Goal: Task Accomplishment & Management: Manage account settings

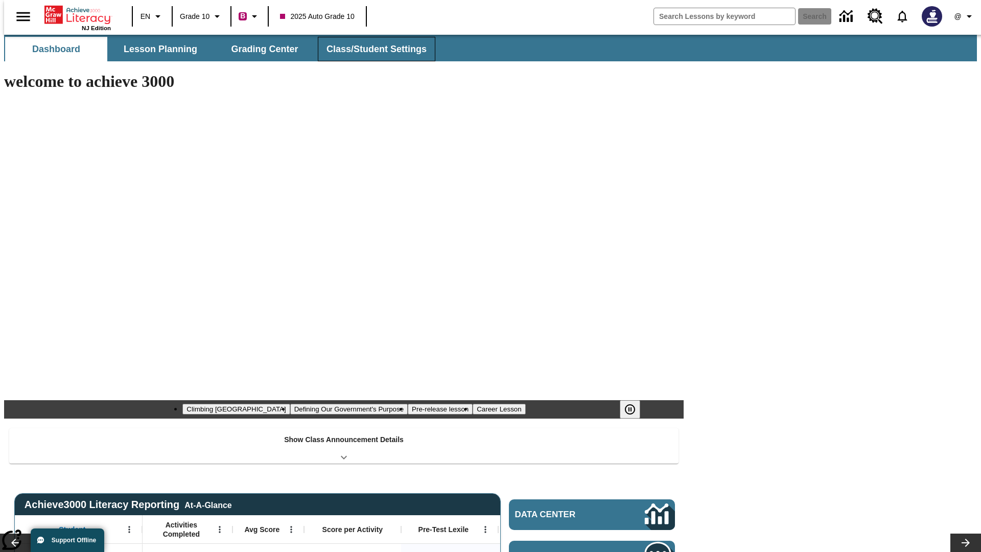
click at [371, 49] on button "Class/Student Settings" at bounding box center [377, 49] width 118 height 25
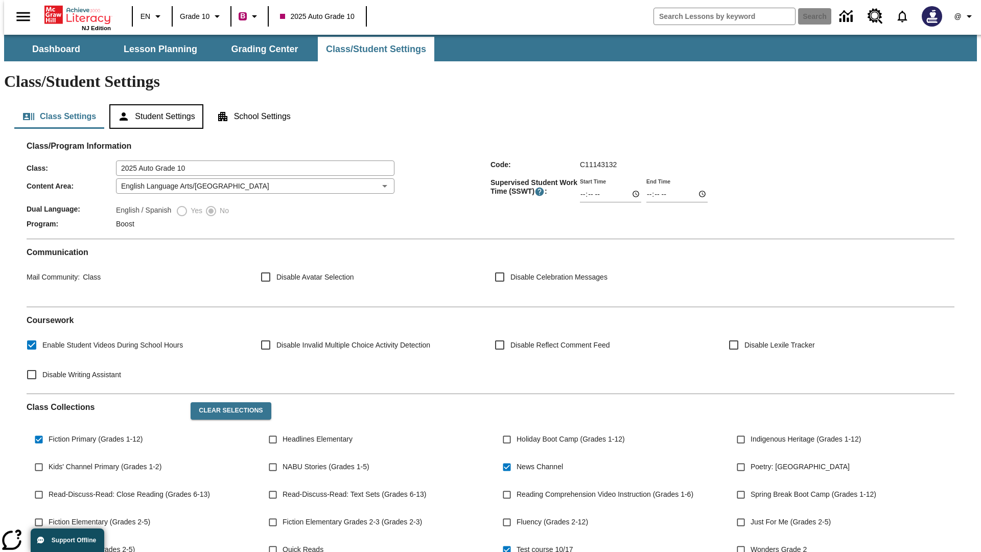
click at [154, 104] on button "Student Settings" at bounding box center [156, 116] width 94 height 25
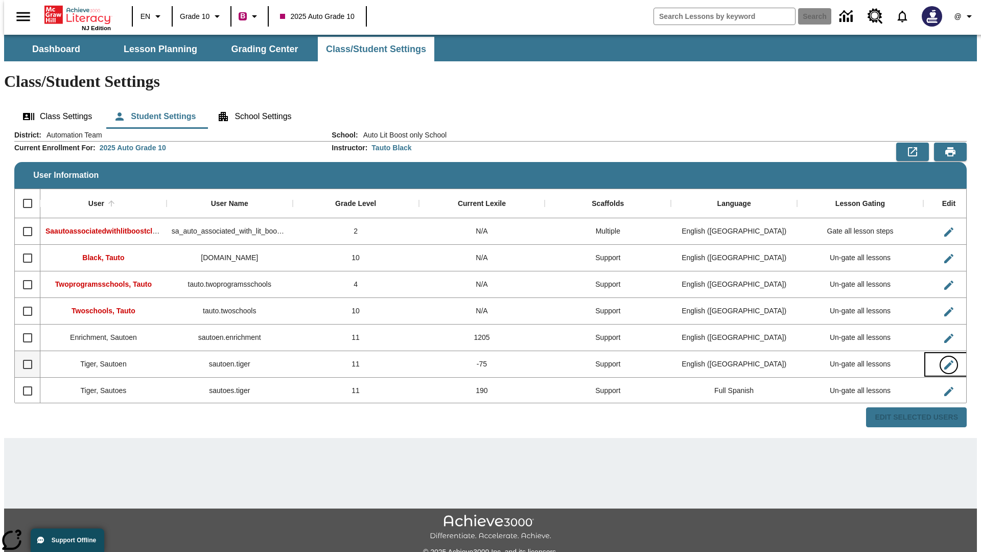
click at [944, 360] on icon "Edit User" at bounding box center [948, 364] width 9 height 9
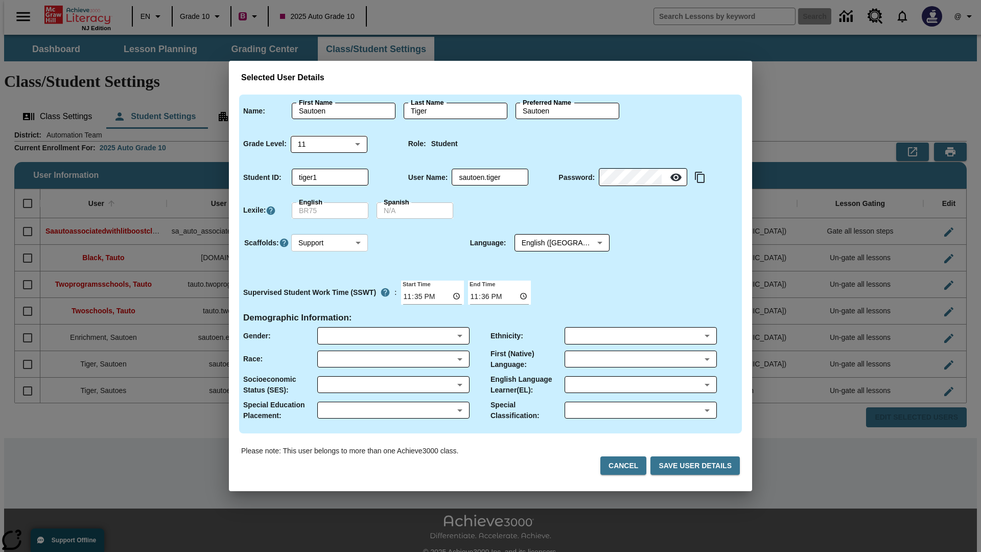
click at [330, 243] on body "Skip to main content NJ Edition EN Grade 10 B 2025 Auto Grade 10 Search 0 @ Das…" at bounding box center [490, 305] width 973 height 540
